Goal: Task Accomplishment & Management: Use online tool/utility

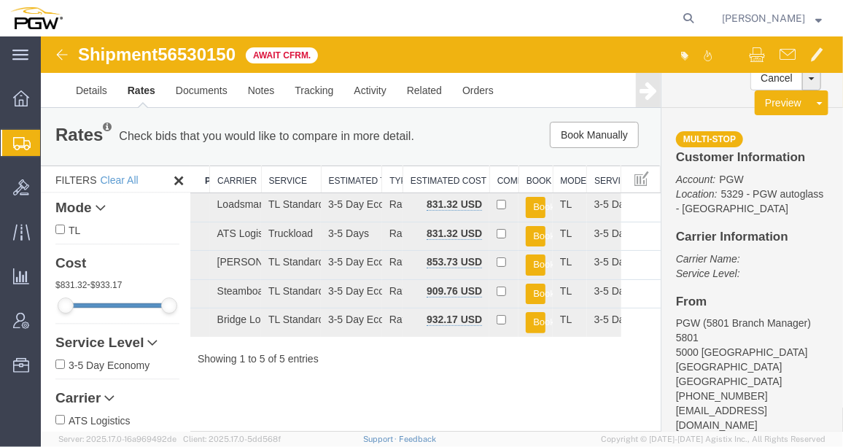
click at [0, 0] on span "Shipment Manager" at bounding box center [0, 0] width 0 height 0
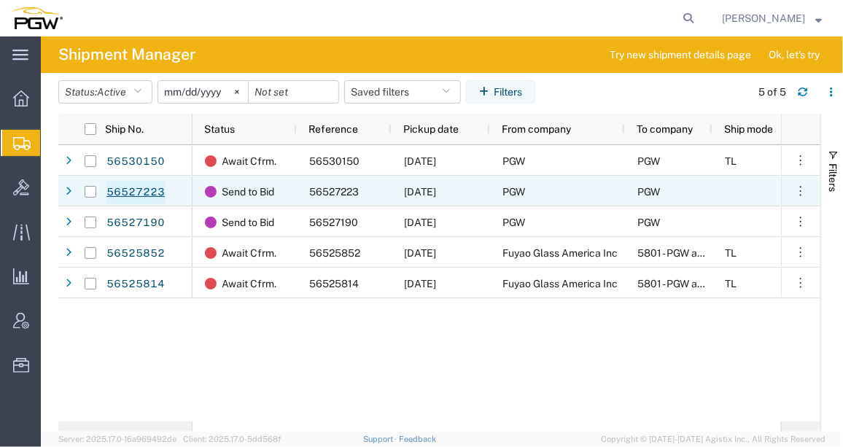
click at [140, 188] on link "56527223" at bounding box center [136, 192] width 60 height 23
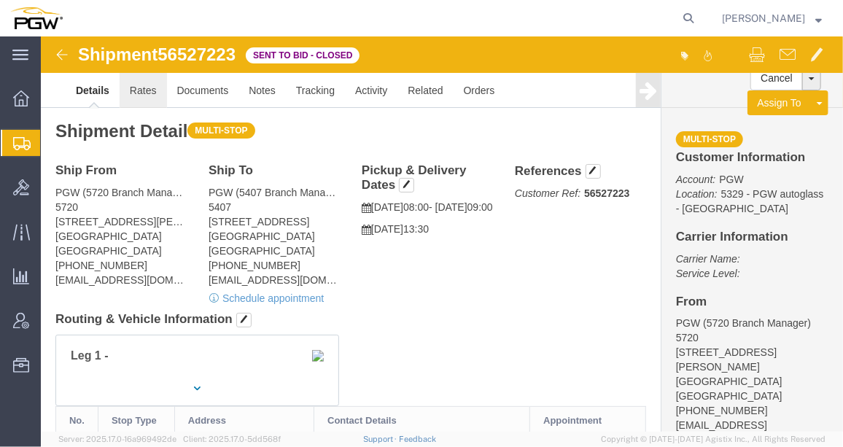
click link "Rates"
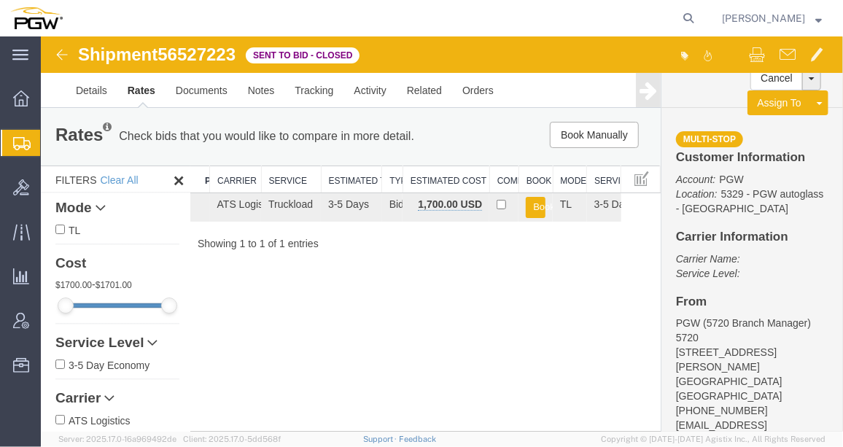
click at [62, 52] on img at bounding box center [60, 53] width 17 height 17
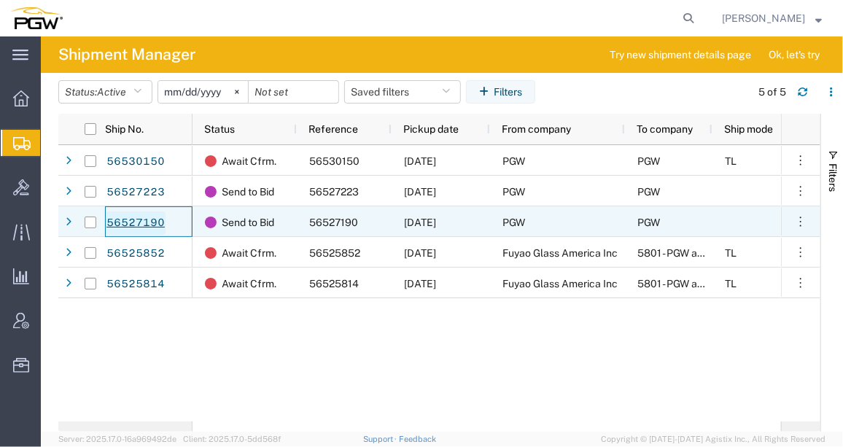
click at [142, 225] on link "56527190" at bounding box center [136, 222] width 60 height 23
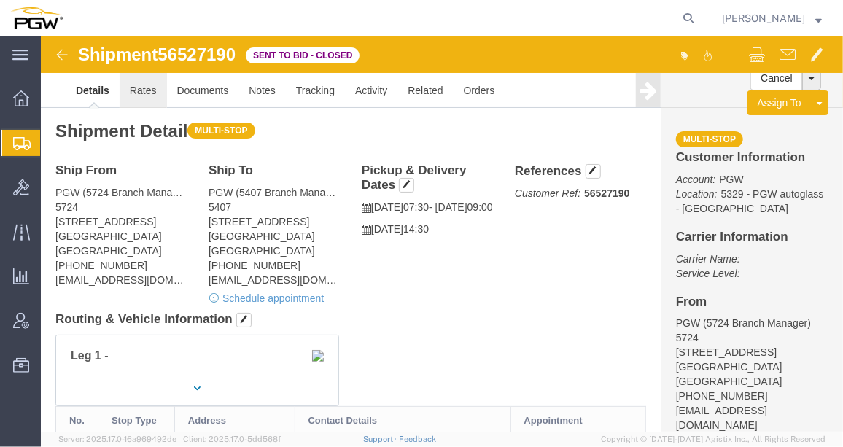
click link "Rates"
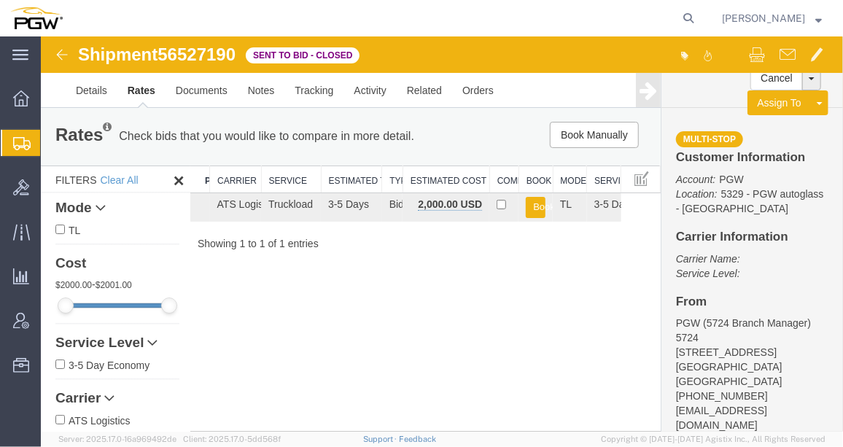
click at [62, 55] on img at bounding box center [60, 53] width 17 height 17
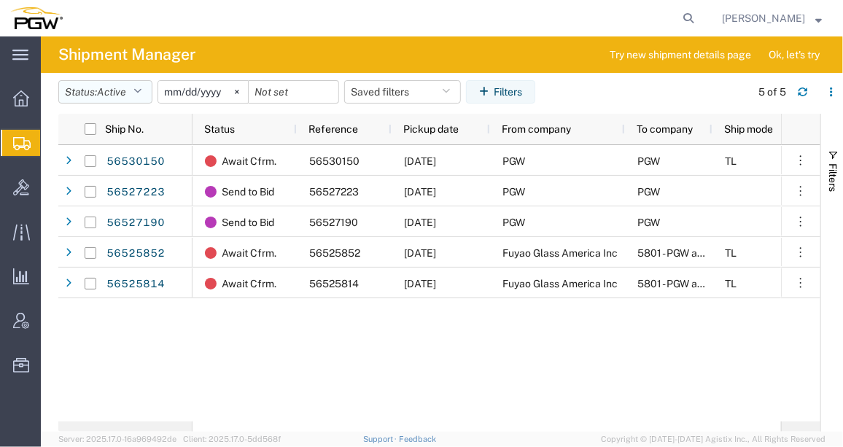
click at [116, 94] on span "Active" at bounding box center [111, 92] width 29 height 12
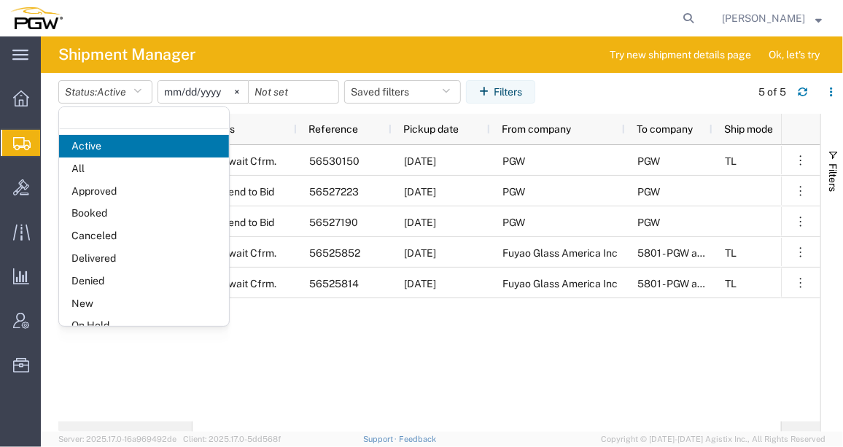
drag, startPoint x: 102, startPoint y: 299, endPoint x: 110, endPoint y: 292, distance: 10.4
click at [104, 297] on span "New" at bounding box center [144, 303] width 170 height 23
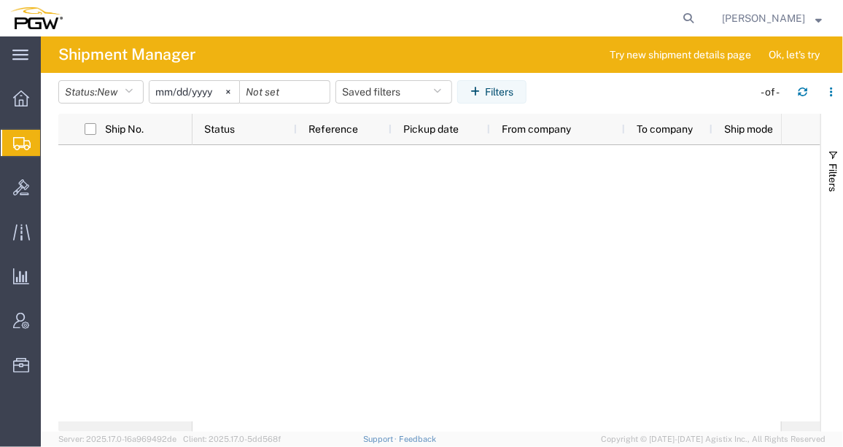
click at [454, 271] on div at bounding box center [486, 283] width 588 height 276
click at [50, 185] on span "Bids" at bounding box center [45, 187] width 10 height 29
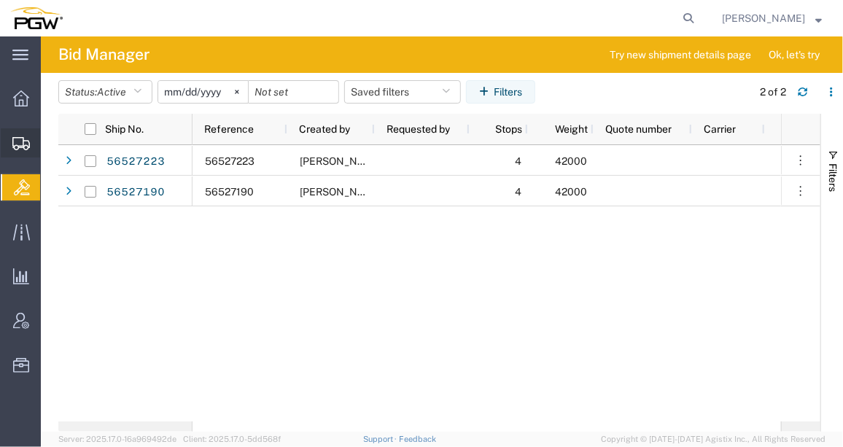
click at [0, 0] on span "Shipment Manager" at bounding box center [0, 0] width 0 height 0
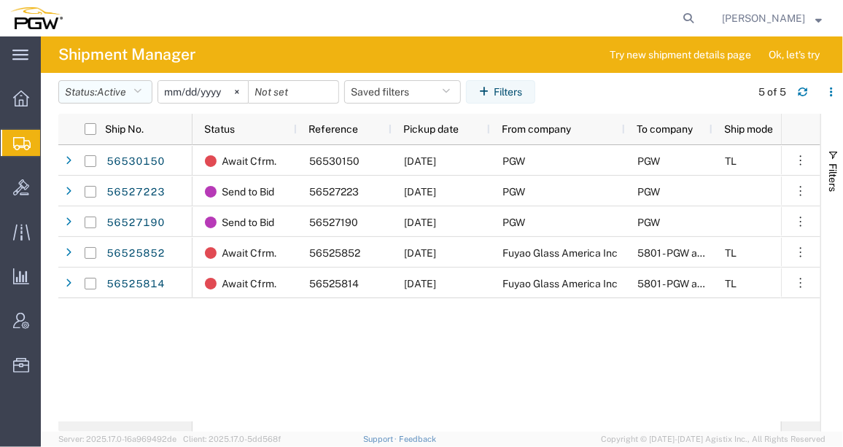
click at [138, 87] on icon "button" at bounding box center [137, 92] width 8 height 10
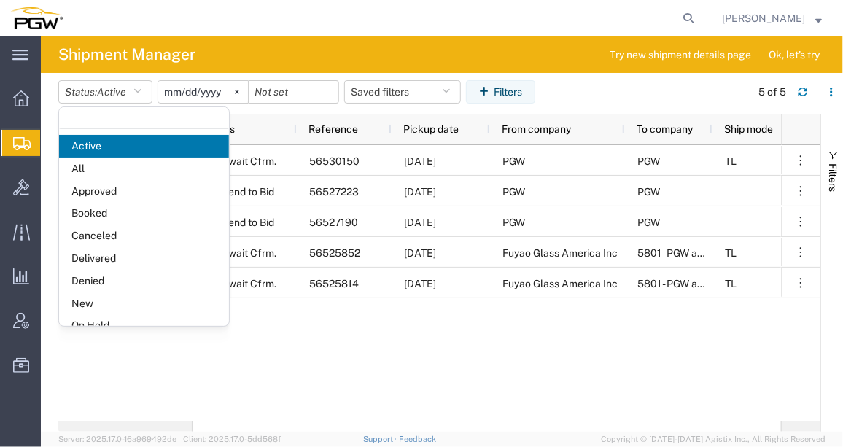
click at [98, 297] on span "New" at bounding box center [144, 303] width 170 height 23
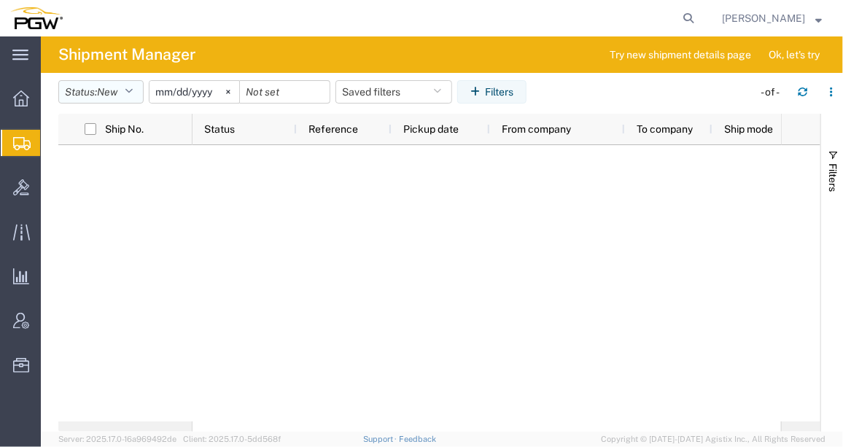
click at [122, 93] on button "Status: New" at bounding box center [100, 91] width 85 height 23
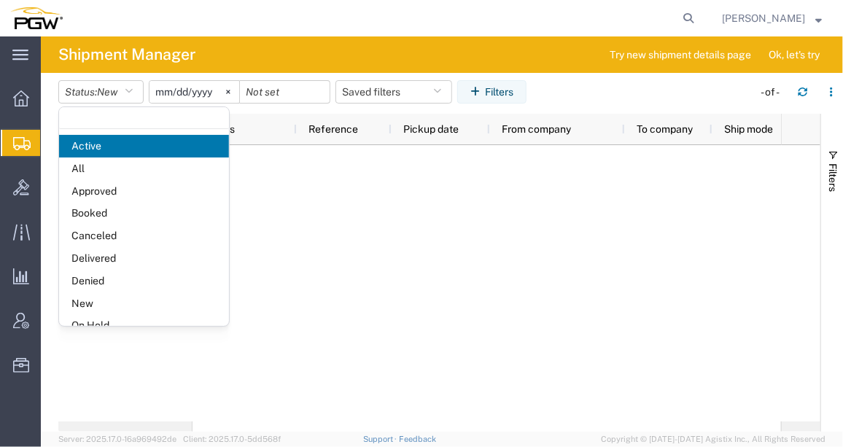
click at [305, 236] on div at bounding box center [486, 283] width 588 height 276
